Goal: Find specific page/section: Find specific page/section

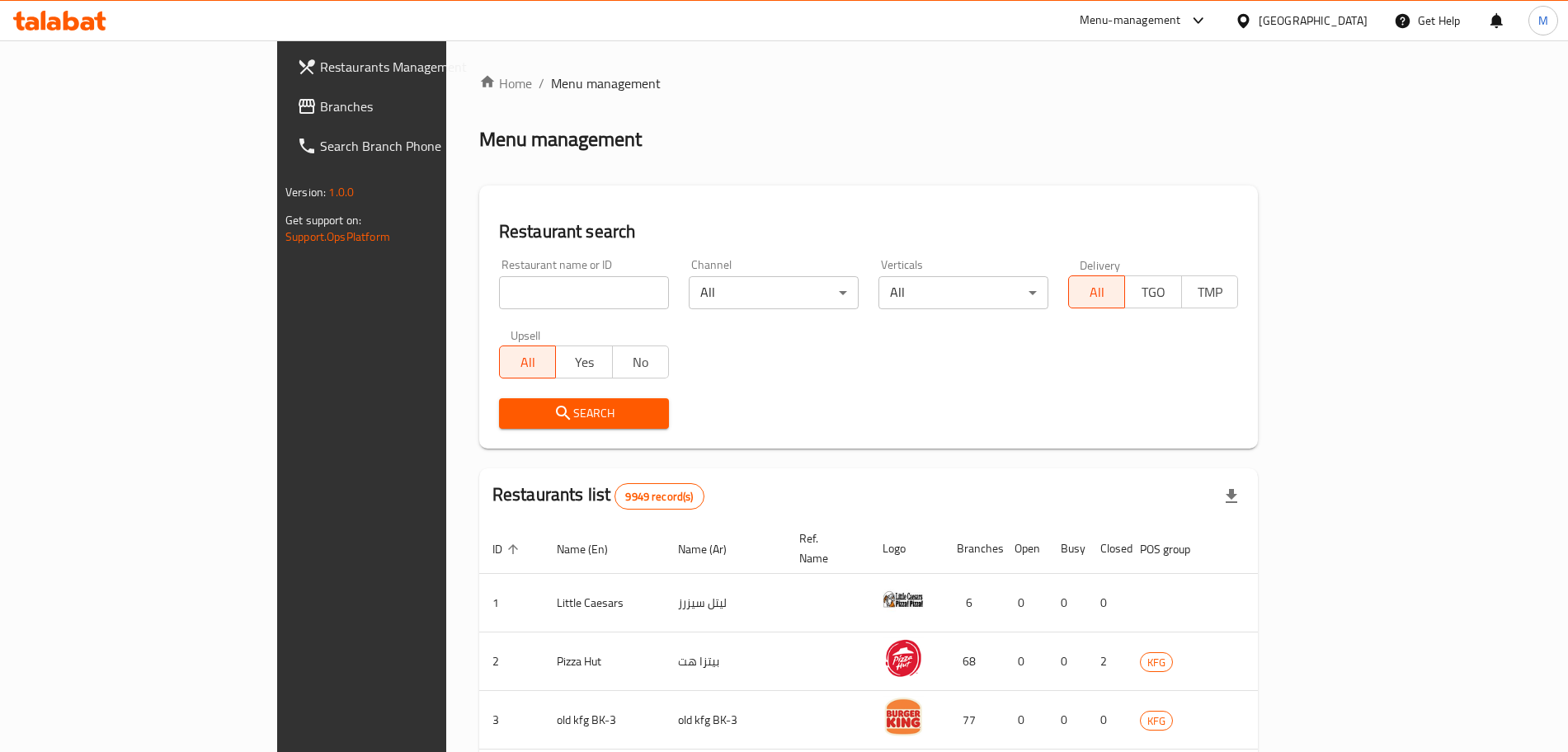
click at [499, 302] on input "search" at bounding box center [584, 293] width 170 height 33
paste input "Al Attafa"
type input "Al Attafa"
click button "Search" at bounding box center [584, 412] width 170 height 30
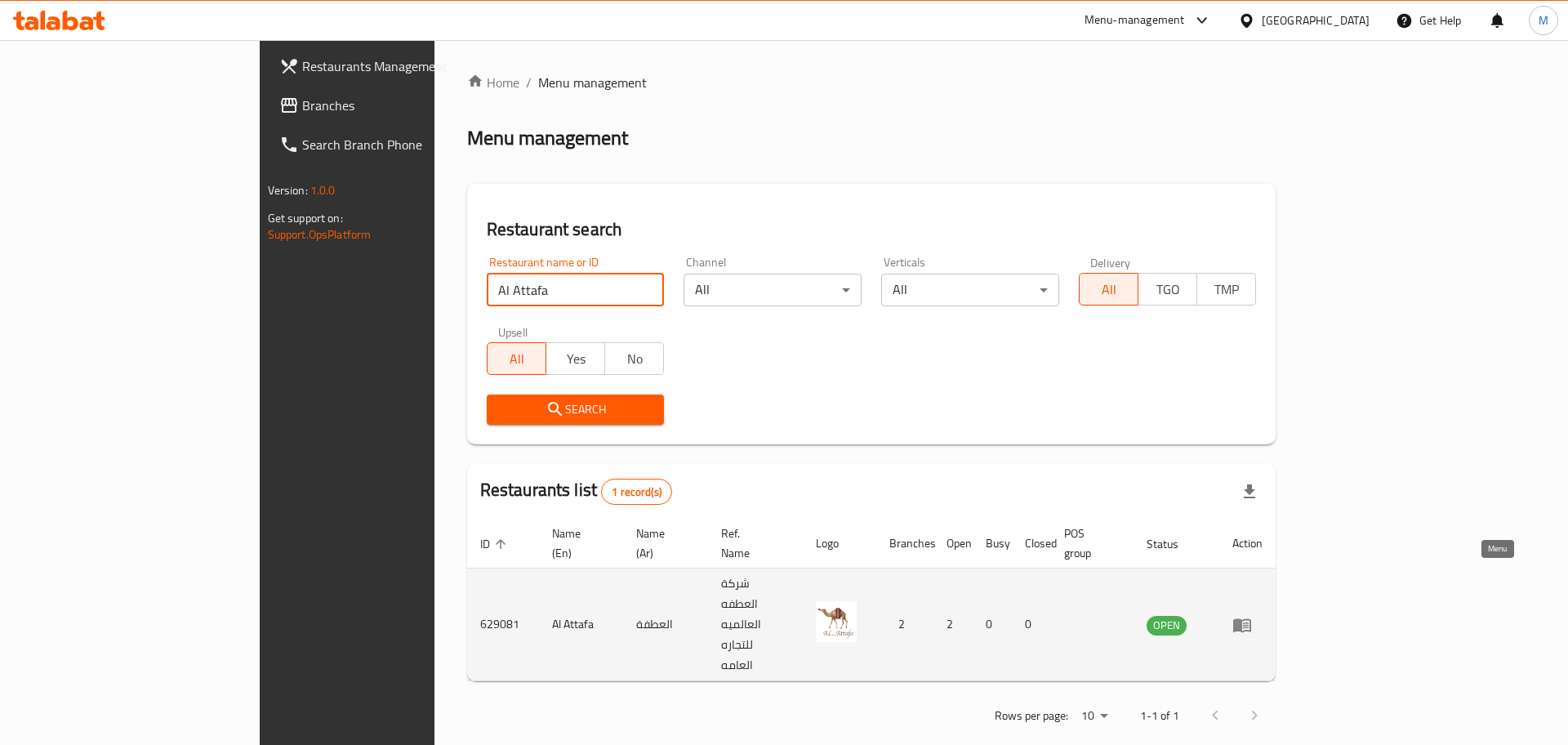
click at [1252, 618] on icon "enhanced table" at bounding box center [1242, 625] width 18 height 13
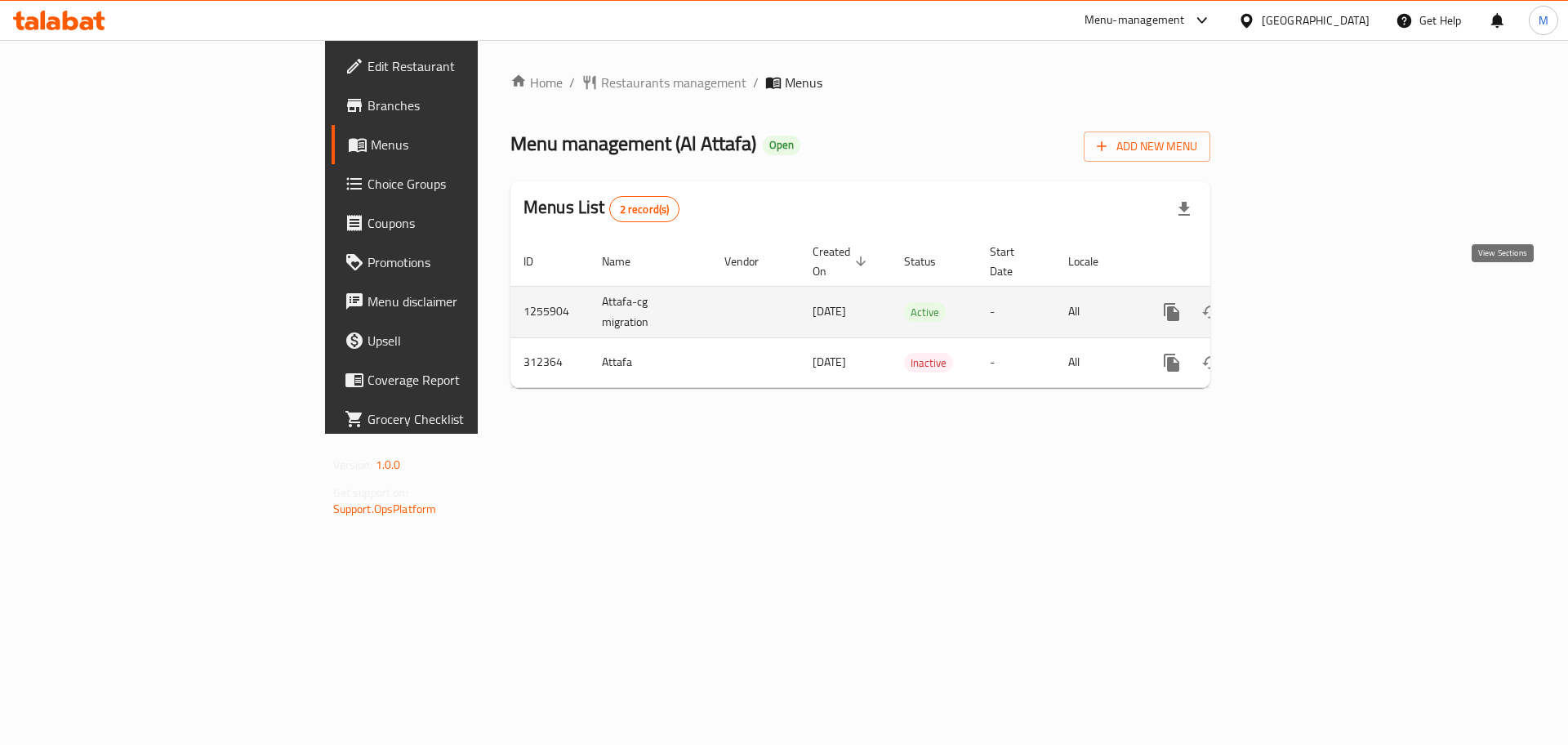
click at [1300, 302] on icon "enhanced table" at bounding box center [1289, 311] width 19 height 19
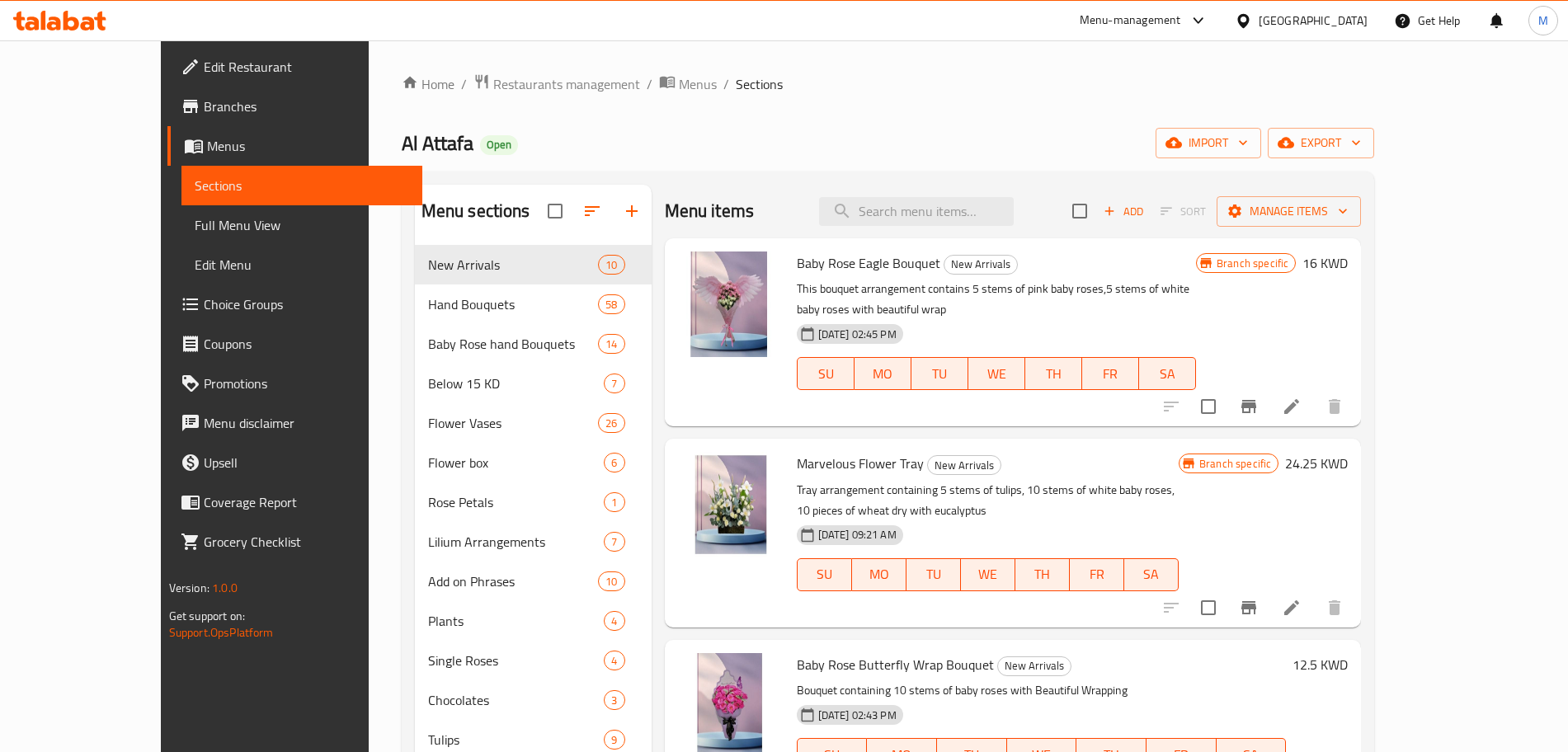
click at [1182, 24] on div "Menu-management" at bounding box center [1130, 20] width 101 height 19
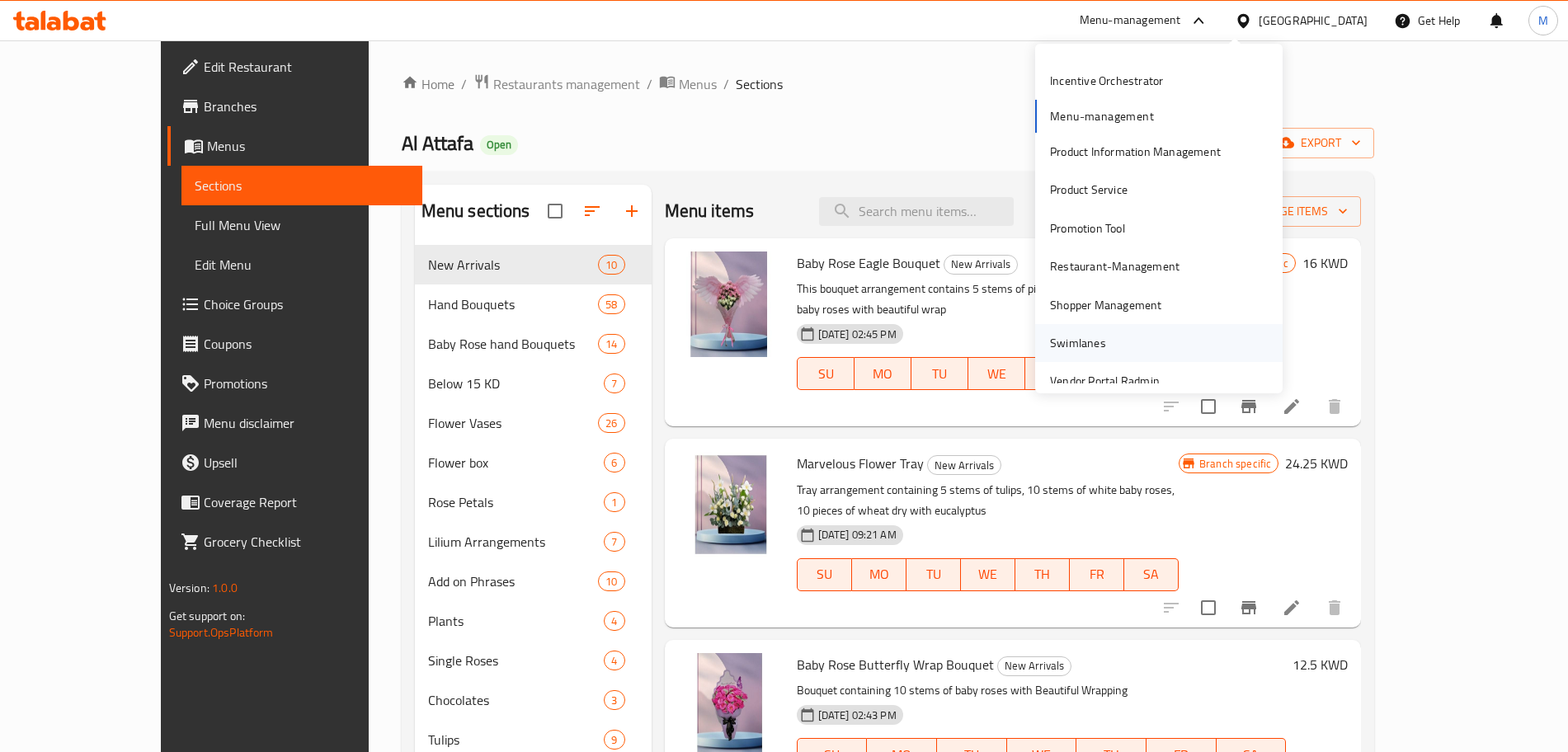
scroll to position [162, 0]
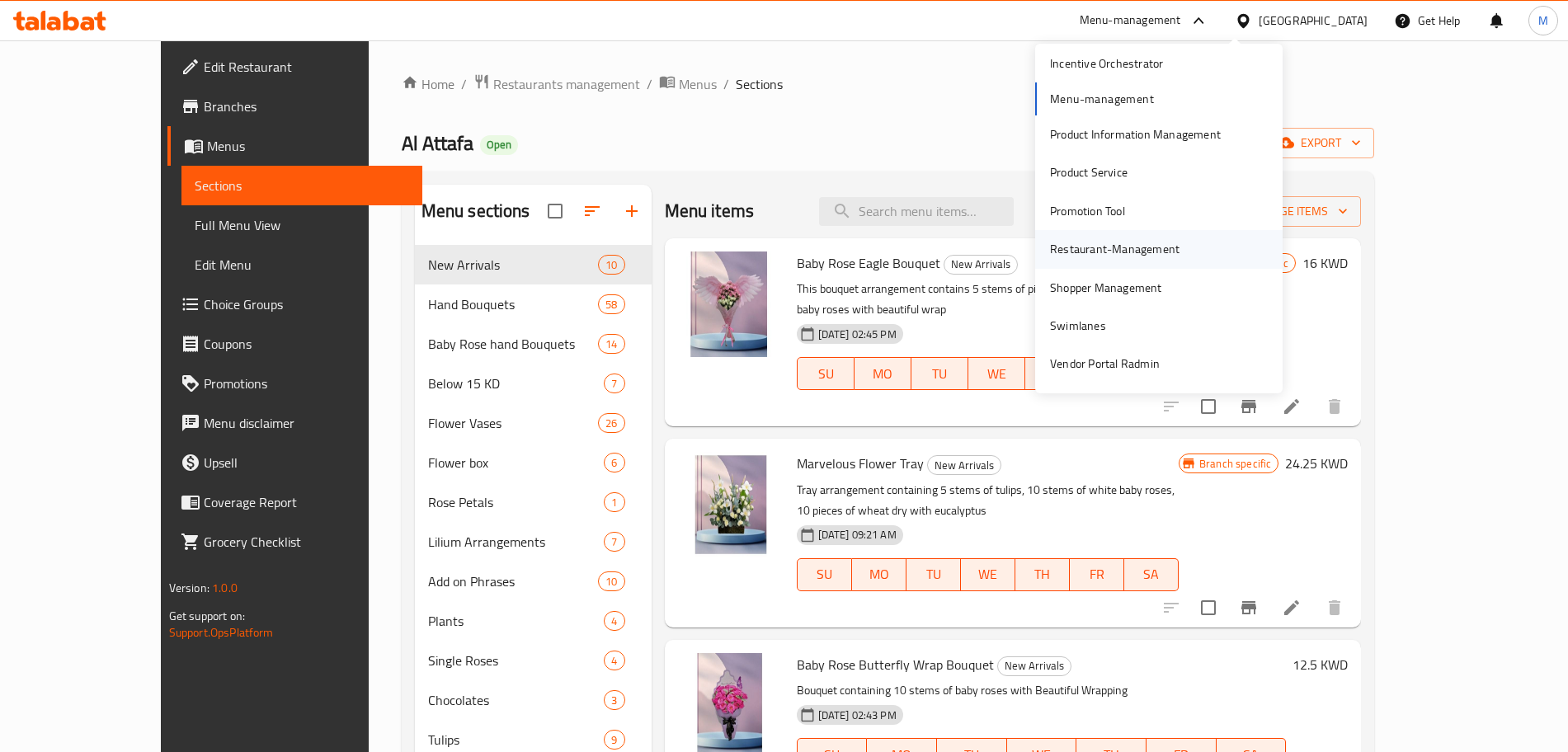
click at [1142, 249] on div "Restaurant-Management" at bounding box center [1115, 248] width 129 height 18
